Goal: Task Accomplishment & Management: Manage account settings

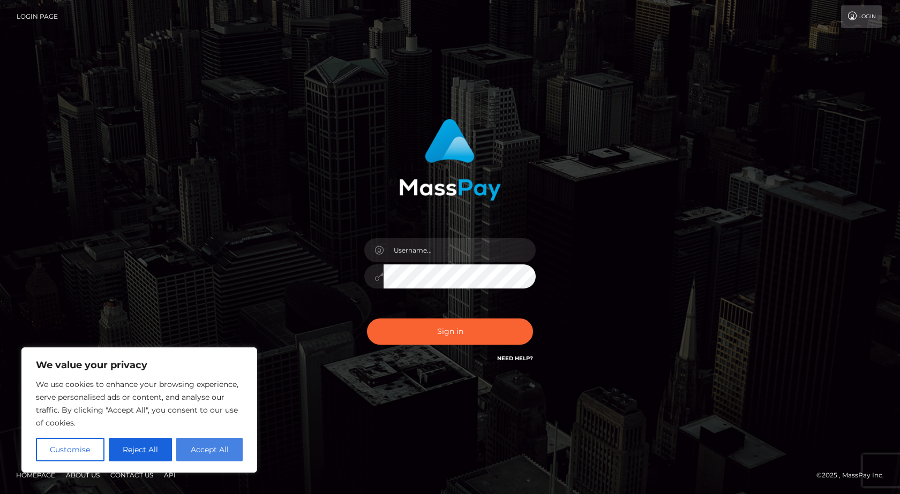
click at [199, 447] on button "Accept All" at bounding box center [209, 450] width 66 height 24
checkbox input "true"
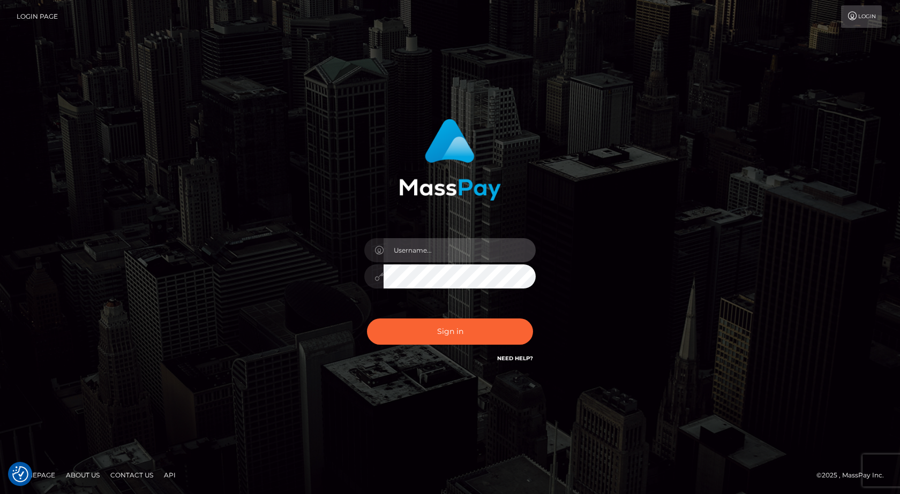
click at [412, 247] on input "text" at bounding box center [459, 250] width 152 height 24
type input "[EMAIL_ADDRESS][DOMAIN_NAME]"
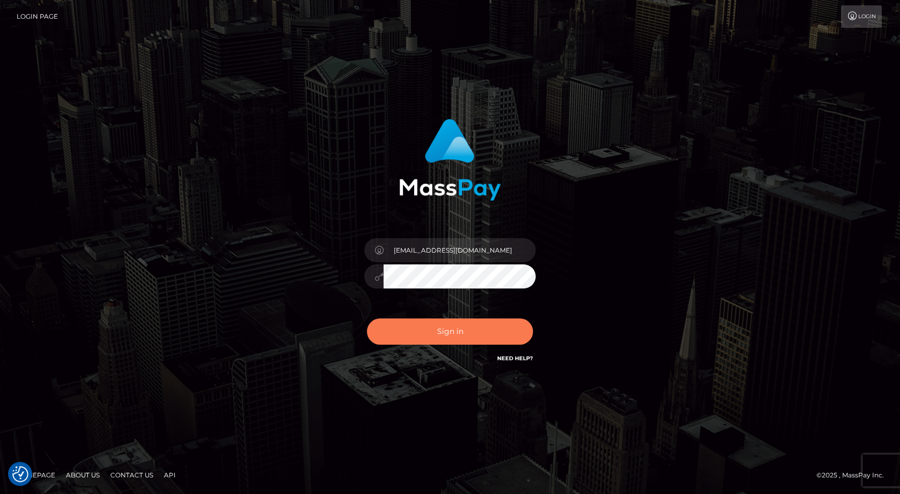
click at [448, 329] on button "Sign in" at bounding box center [450, 332] width 166 height 26
